Goal: Communication & Community: Participate in discussion

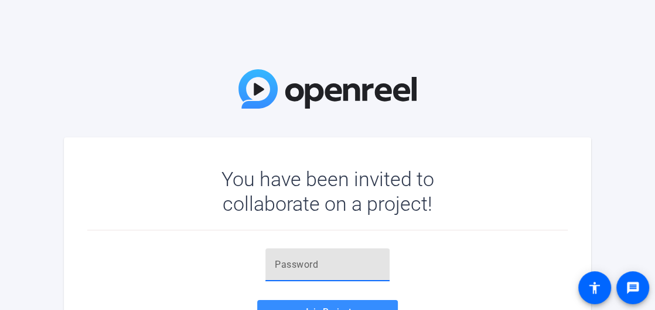
click at [332, 265] on input "text" at bounding box center [328, 264] width 106 height 14
paste input "1GyQ,l"
type input "1GyQ,l"
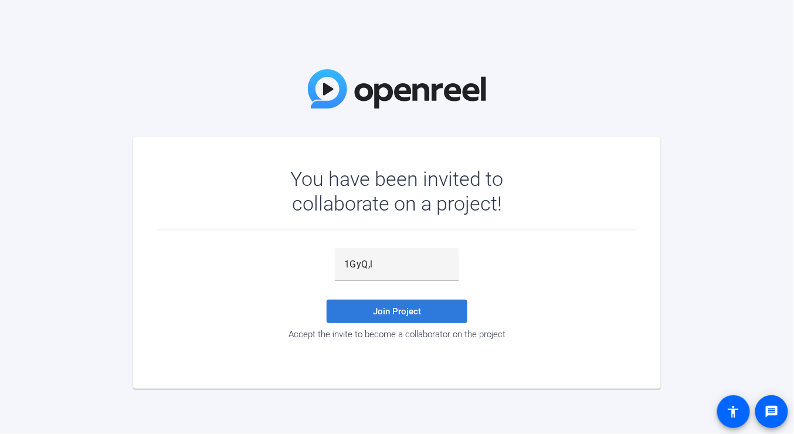
click at [382, 308] on span "Join Project" at bounding box center [397, 311] width 48 height 11
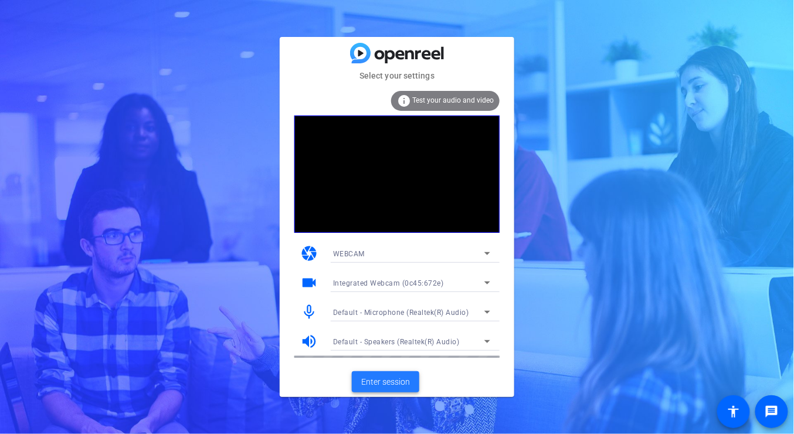
click at [402, 309] on span "Enter session" at bounding box center [385, 382] width 49 height 12
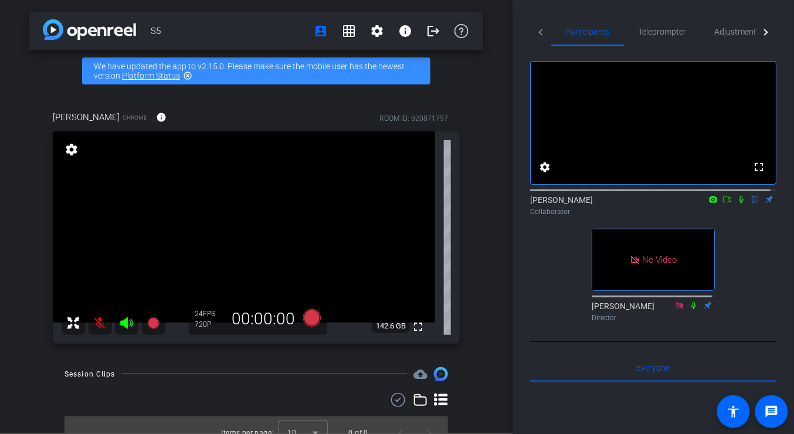
click at [97, 309] on mat-icon at bounding box center [100, 322] width 23 height 23
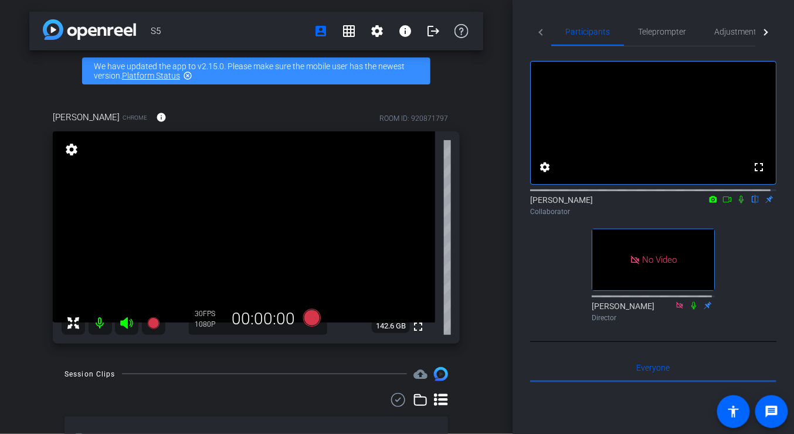
click at [655, 203] on icon at bounding box center [726, 199] width 9 height 8
click at [655, 203] on icon at bounding box center [754, 199] width 9 height 8
click at [655, 205] on mat-icon at bounding box center [755, 199] width 14 height 11
click at [655, 203] on icon at bounding box center [755, 200] width 5 height 8
click at [655, 203] on icon at bounding box center [755, 200] width 6 height 8
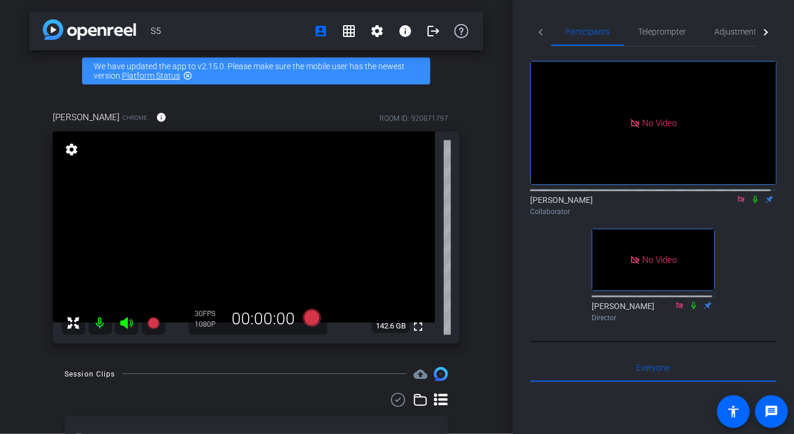
click at [655, 203] on icon at bounding box center [754, 199] width 9 height 8
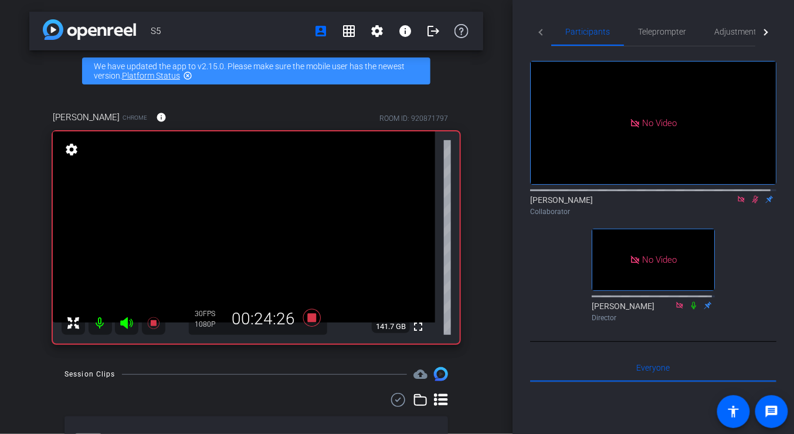
click at [655, 202] on icon at bounding box center [740, 199] width 6 height 6
click at [655, 203] on icon at bounding box center [741, 200] width 6 height 8
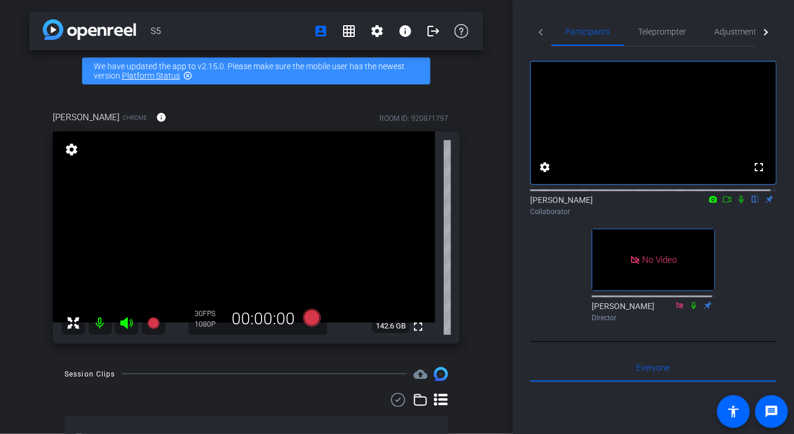
drag, startPoint x: 719, startPoint y: 212, endPoint x: 725, endPoint y: 210, distance: 6.1
click at [655, 203] on icon at bounding box center [726, 199] width 9 height 8
click at [655, 203] on icon at bounding box center [754, 199] width 9 height 8
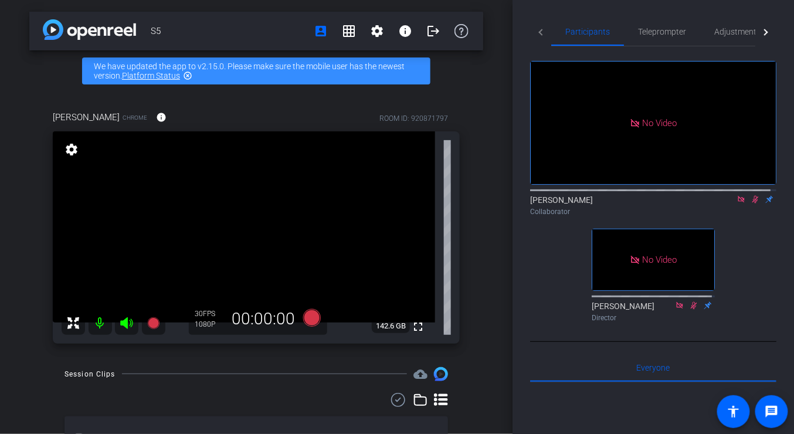
click at [655, 203] on icon at bounding box center [754, 199] width 9 height 8
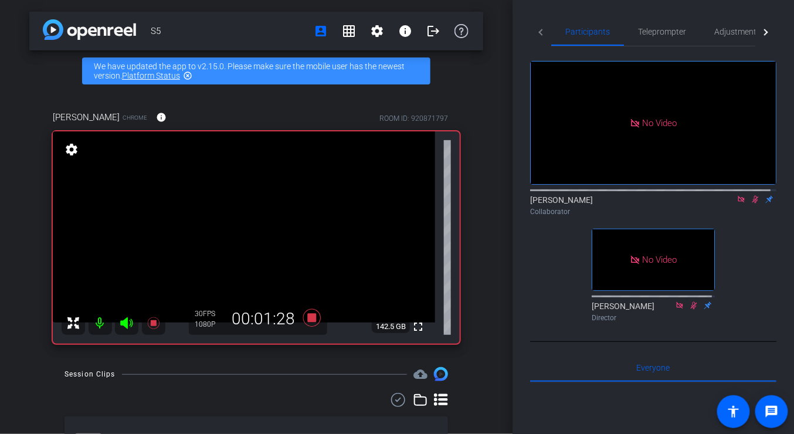
click at [655, 203] on icon at bounding box center [754, 199] width 9 height 8
click at [655, 203] on icon at bounding box center [740, 199] width 9 height 8
